Goal: Information Seeking & Learning: Learn about a topic

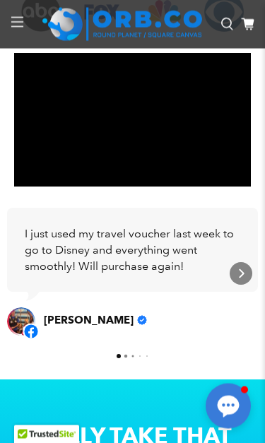
scroll to position [461, 0]
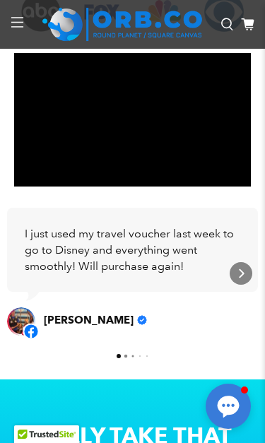
click at [244, 276] on icon "Next" at bounding box center [240, 273] width 11 height 11
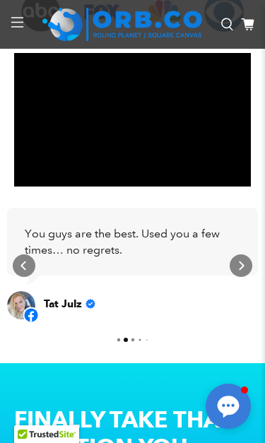
click at [249, 269] on div "Next" at bounding box center [241, 265] width 23 height 23
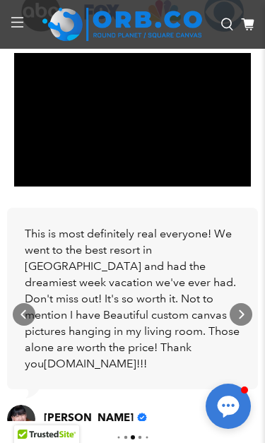
click at [238, 305] on div "Next" at bounding box center [241, 314] width 23 height 23
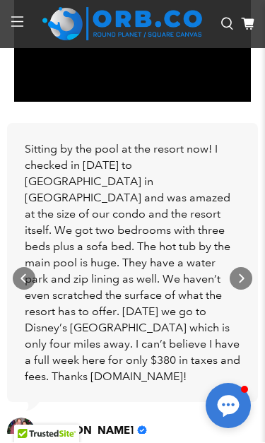
scroll to position [545, 0]
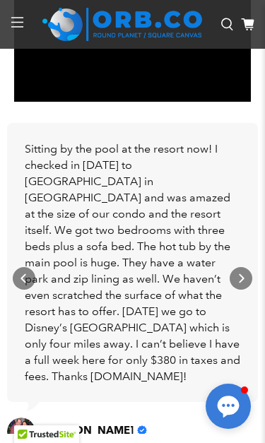
click at [240, 306] on div "Sitting by the pool at the resort now! I checked in [DATE] to [GEOGRAPHIC_DATA]…" at bounding box center [132, 262] width 251 height 279
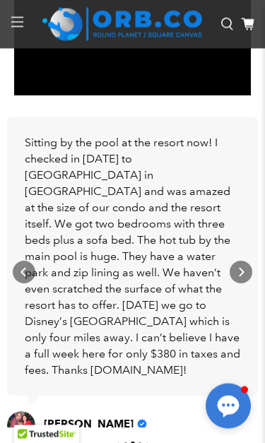
scroll to position [562, 0]
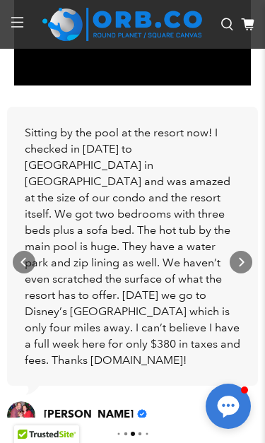
click at [252, 262] on div "Next" at bounding box center [241, 262] width 23 height 23
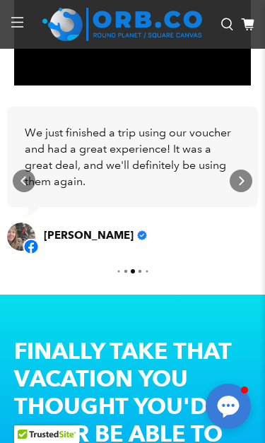
click at [247, 182] on div "Next" at bounding box center [241, 181] width 23 height 23
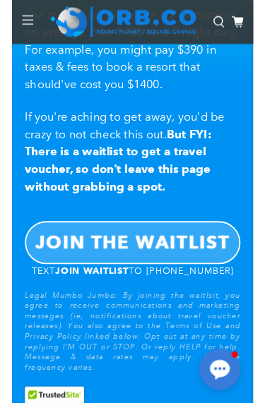
scroll to position [1022, 0]
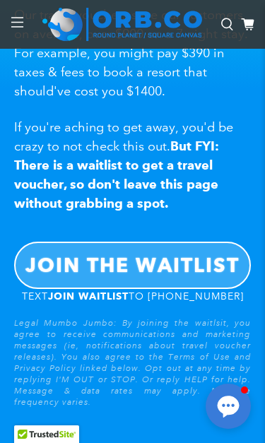
click at [194, 267] on b "JOIN THE WAITLIST" at bounding box center [132, 265] width 214 height 24
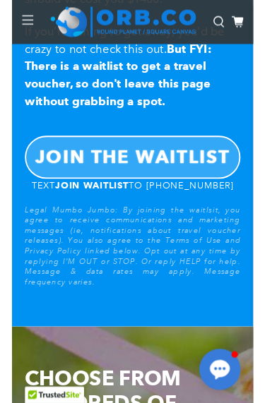
scroll to position [1121, 0]
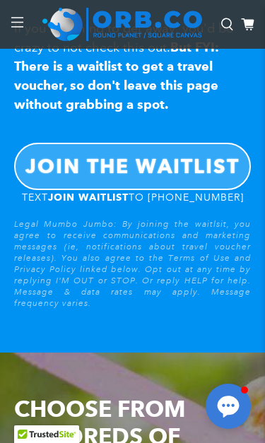
click at [187, 174] on b "JOIN THE WAITLIST" at bounding box center [132, 166] width 214 height 24
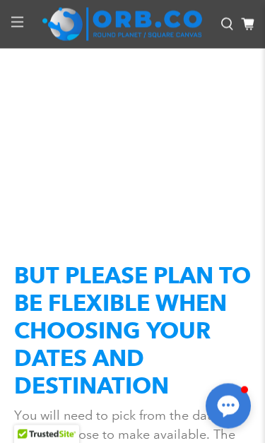
scroll to position [2628, 0]
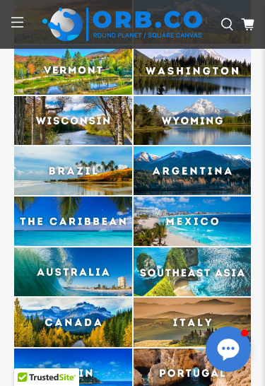
scroll to position [5281, 0]
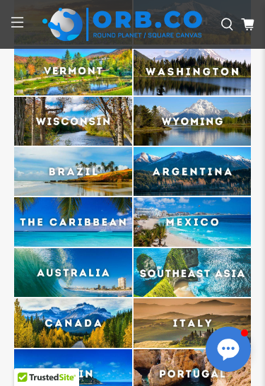
click at [64, 197] on img at bounding box center [73, 221] width 118 height 49
click at [66, 197] on img at bounding box center [73, 221] width 118 height 49
click at [90, 197] on img at bounding box center [73, 221] width 118 height 49
click at [95, 197] on img at bounding box center [73, 221] width 118 height 49
click at [93, 197] on img at bounding box center [73, 221] width 118 height 49
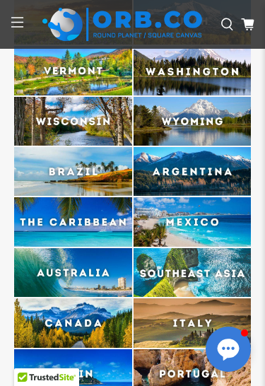
click at [85, 197] on img at bounding box center [73, 221] width 118 height 49
click at [94, 197] on img at bounding box center [73, 221] width 118 height 49
click at [93, 197] on img at bounding box center [73, 221] width 118 height 49
click at [124, 197] on img at bounding box center [73, 221] width 118 height 49
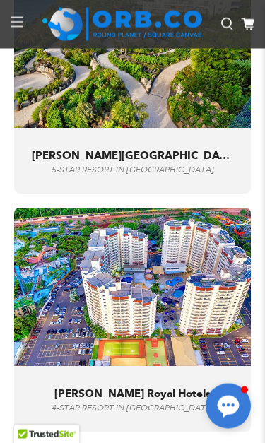
scroll to position [8882, 0]
click at [54, 208] on img at bounding box center [132, 287] width 237 height 158
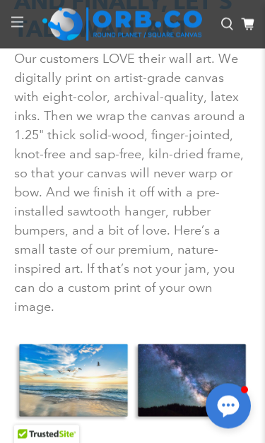
scroll to position [11904, 0]
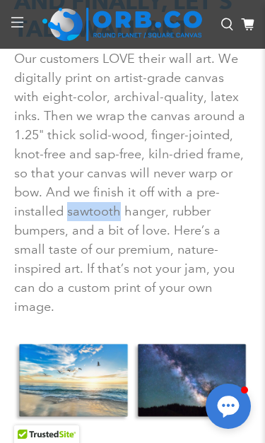
click at [34, 150] on span "Our customers LOVE their wall art. We digitally print on artist-grade canvas wi…" at bounding box center [129, 183] width 231 height 264
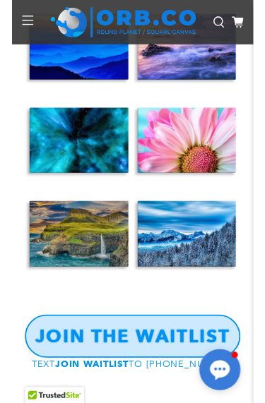
scroll to position [12752, 0]
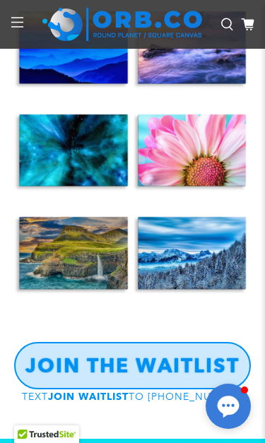
click at [199, 353] on b "JOIN THE WAITLIST" at bounding box center [132, 365] width 214 height 24
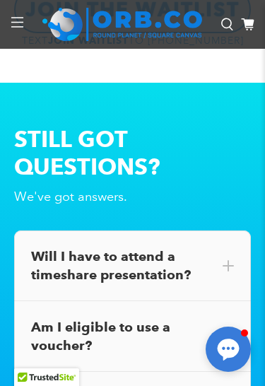
scroll to position [13108, 0]
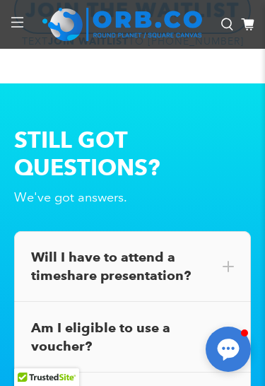
click at [232, 261] on span at bounding box center [228, 266] width 11 height 11
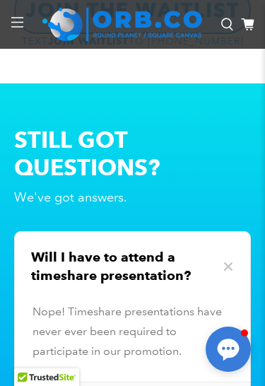
click at [235, 259] on span at bounding box center [228, 267] width 16 height 16
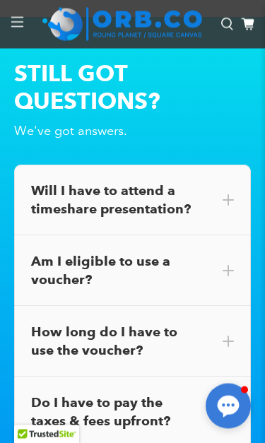
scroll to position [13174, 0]
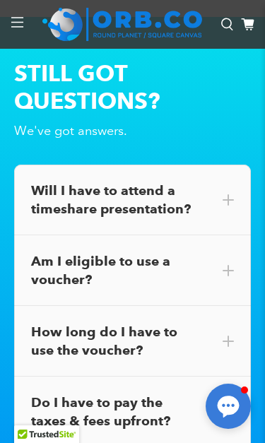
click at [235, 235] on div "Am I eligible to use a voucher?" at bounding box center [132, 270] width 237 height 71
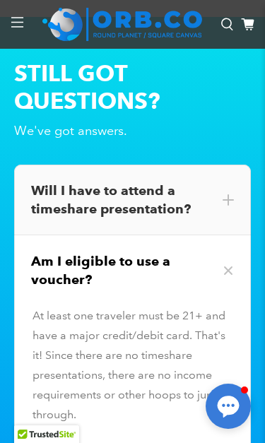
click at [235, 235] on div "Am I eligible to use a voucher?" at bounding box center [132, 270] width 237 height 71
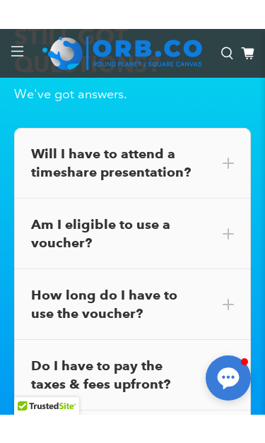
scroll to position [13248, 0]
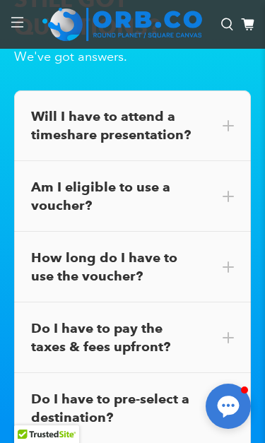
click at [240, 232] on div "How long do I have to use the voucher?" at bounding box center [132, 267] width 237 height 71
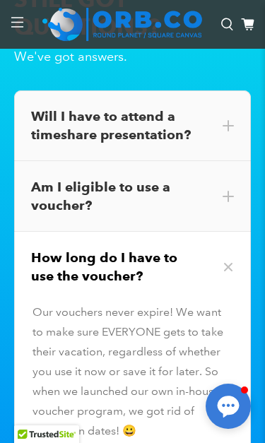
click at [237, 232] on div "How long do I have to use the voucher?" at bounding box center [132, 267] width 237 height 71
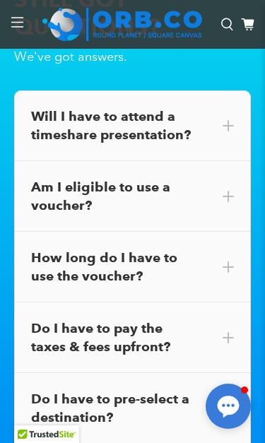
click at [237, 302] on div "Do I have to pay the taxes & fees upfront?" at bounding box center [132, 337] width 237 height 71
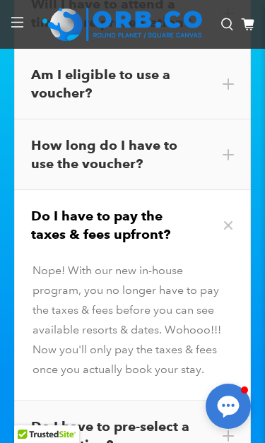
scroll to position [13361, 0]
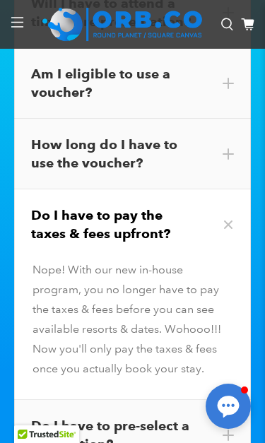
click at [241, 189] on div "Do I have to pay the taxes & fees upfront?" at bounding box center [132, 224] width 237 height 71
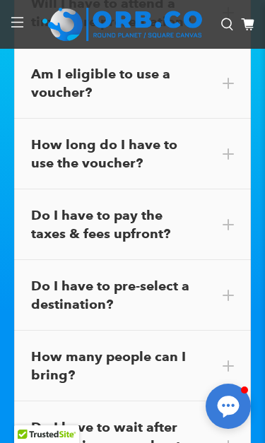
click at [232, 290] on span at bounding box center [228, 295] width 11 height 11
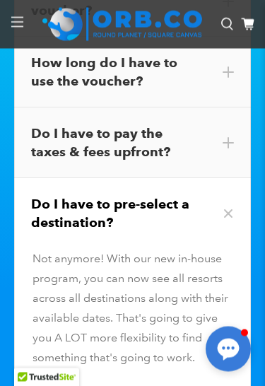
scroll to position [13443, 0]
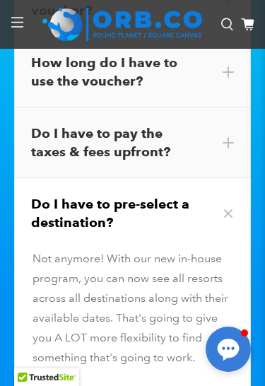
click at [232, 206] on span at bounding box center [228, 214] width 16 height 16
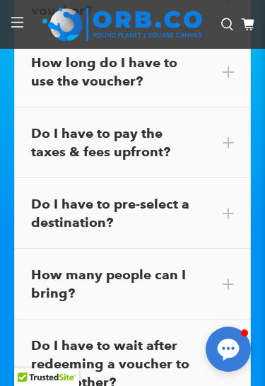
click at [235, 249] on div "How many people can I bring?" at bounding box center [132, 284] width 237 height 71
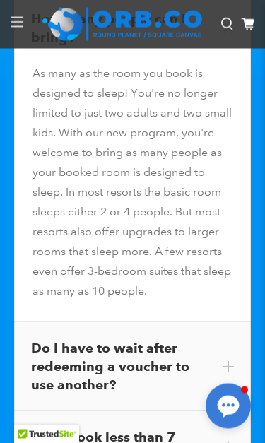
scroll to position [13700, 0]
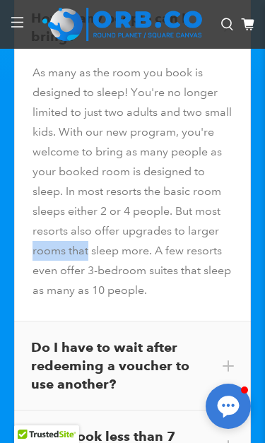
click at [59, 136] on div "As many as the room you book is designed to sleep! You're no longer limited to …" at bounding box center [133, 181] width 200 height 237
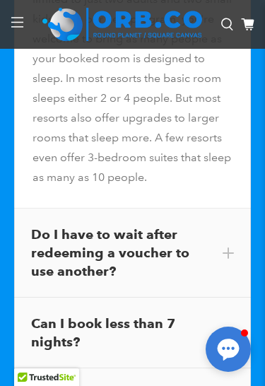
scroll to position [13812, 0]
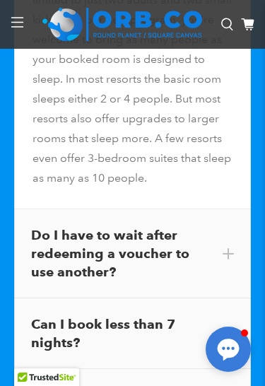
click at [232, 248] on span at bounding box center [228, 253] width 11 height 11
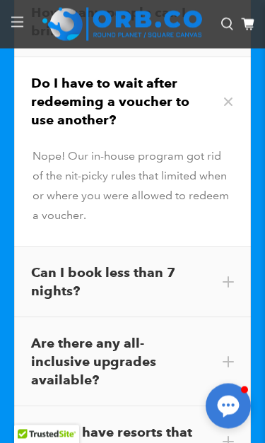
scroll to position [13705, 0]
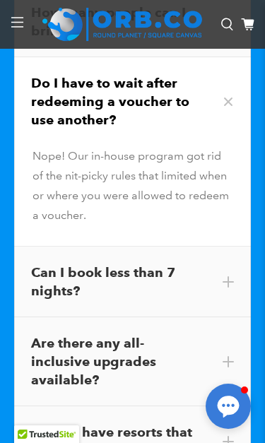
click at [232, 276] on span at bounding box center [228, 281] width 11 height 11
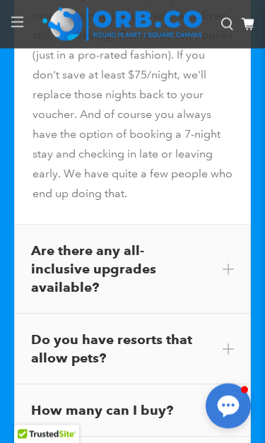
scroll to position [14075, 0]
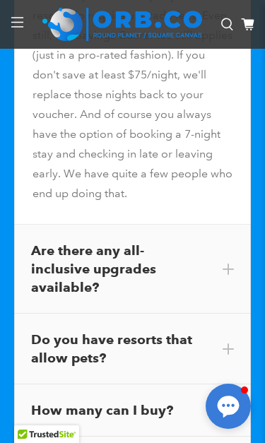
click at [233, 264] on span at bounding box center [228, 269] width 11 height 11
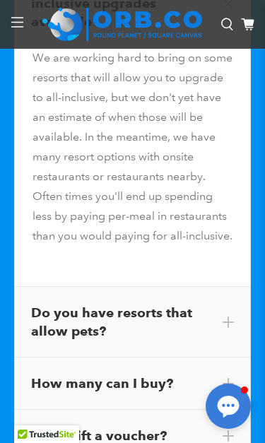
scroll to position [13970, 0]
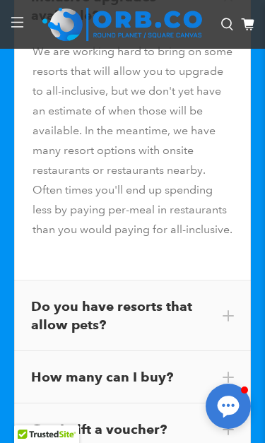
click at [237, 280] on div "Do you have resorts that allow pets?" at bounding box center [132, 315] width 237 height 71
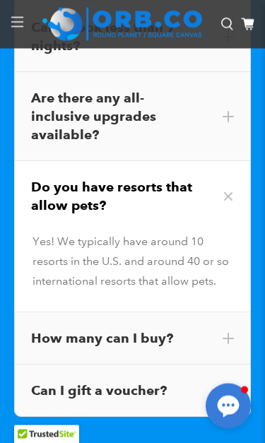
scroll to position [13850, 0]
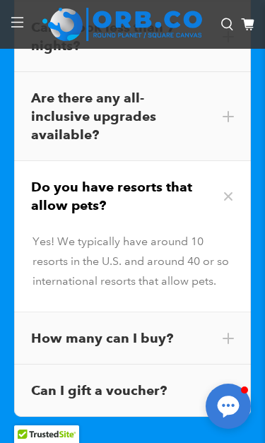
click at [237, 312] on div "How many can I buy?" at bounding box center [132, 338] width 237 height 52
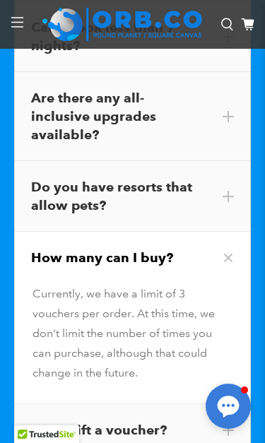
click at [232, 385] on span at bounding box center [228, 430] width 11 height 11
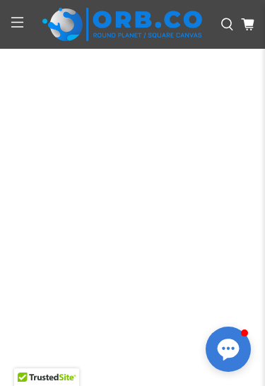
scroll to position [20603, 0]
